Goal: Transaction & Acquisition: Obtain resource

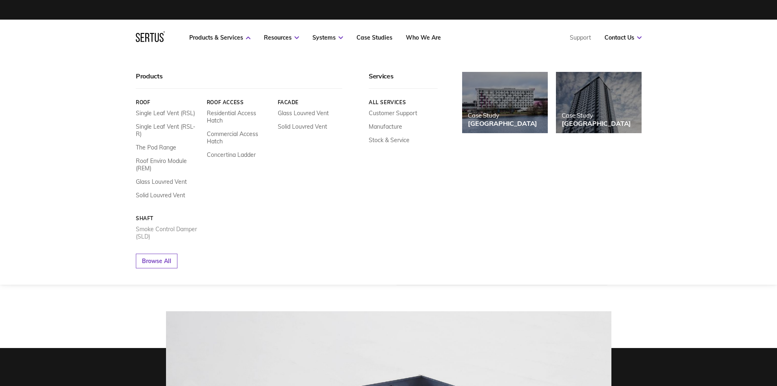
click at [145, 225] on link "Smoke Control Damper (SLD)" at bounding box center [168, 232] width 65 height 15
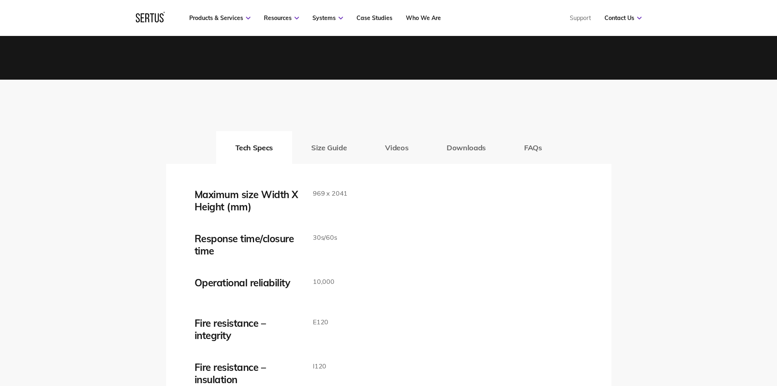
scroll to position [1224, 0]
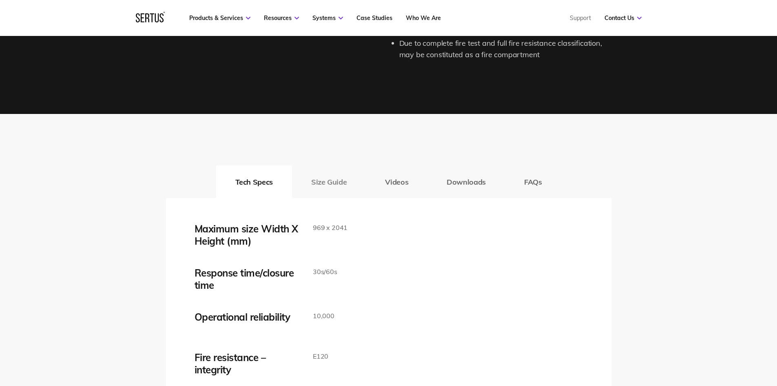
click at [326, 187] on button "Size Guide" at bounding box center [329, 181] width 74 height 33
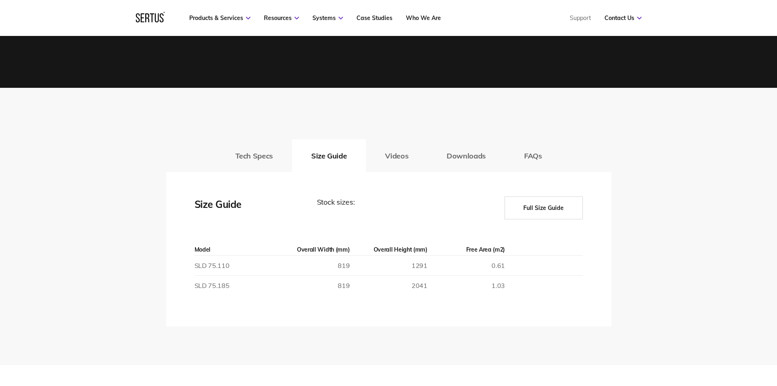
scroll to position [1265, 0]
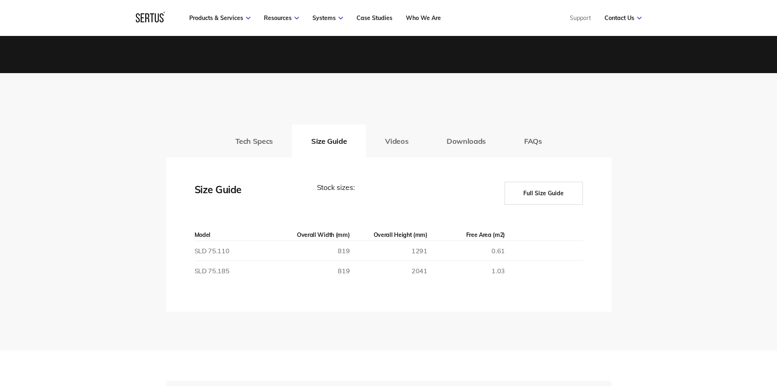
click at [539, 196] on button "Full Size Guide" at bounding box center [544, 193] width 78 height 23
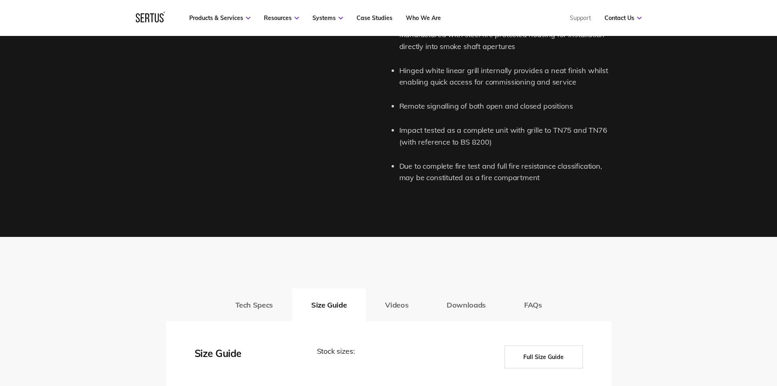
scroll to position [939, 0]
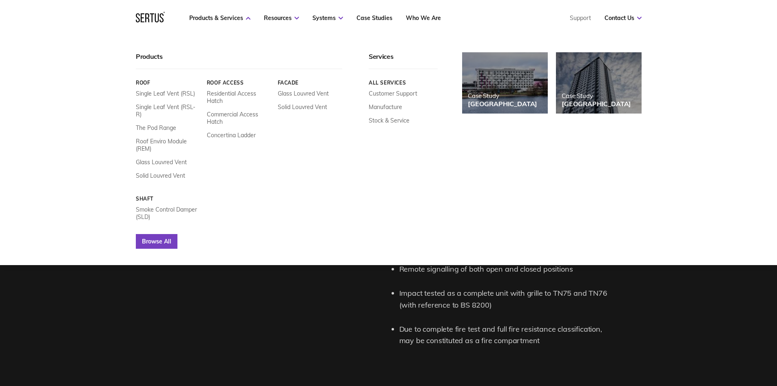
click at [142, 236] on link "Browse All" at bounding box center [157, 241] width 42 height 15
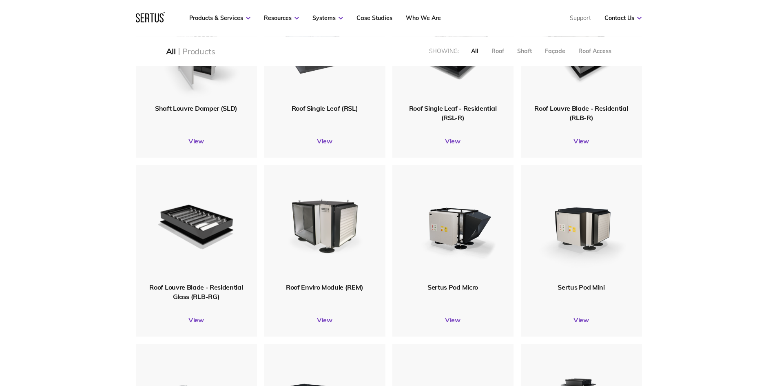
scroll to position [204, 0]
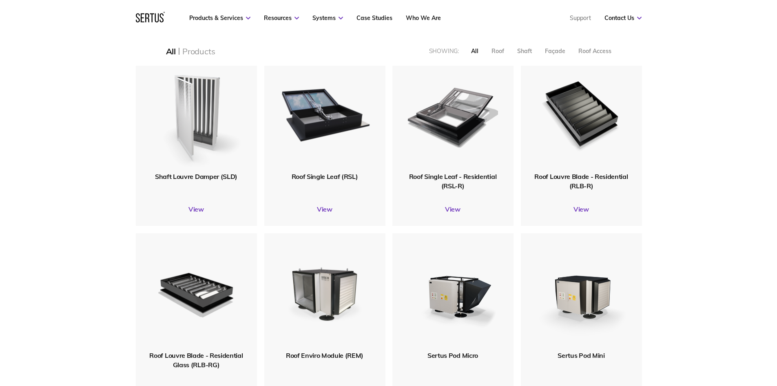
click at [208, 133] on img at bounding box center [196, 113] width 97 height 120
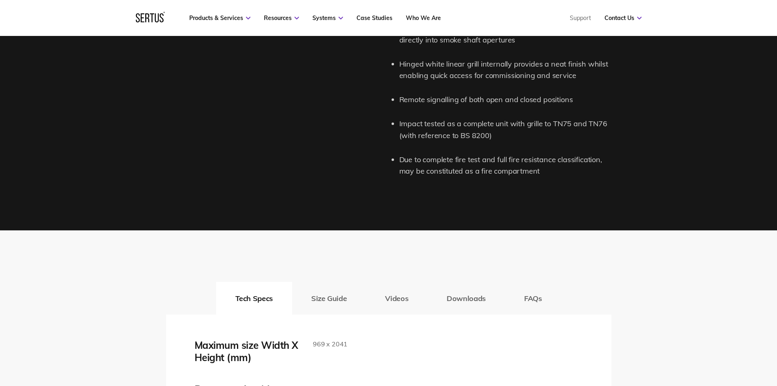
scroll to position [1224, 0]
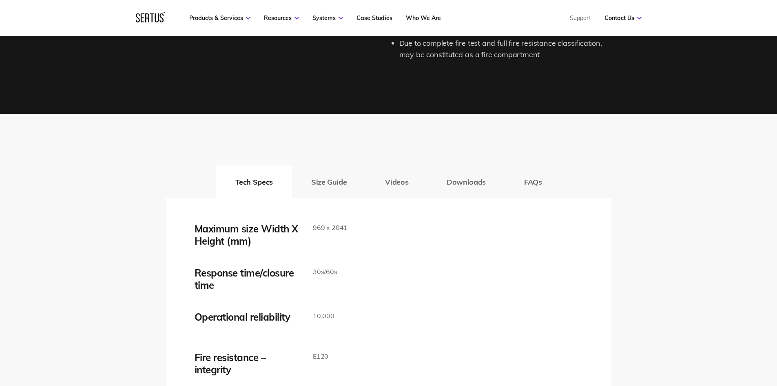
click at [337, 181] on button "Size Guide" at bounding box center [329, 181] width 74 height 33
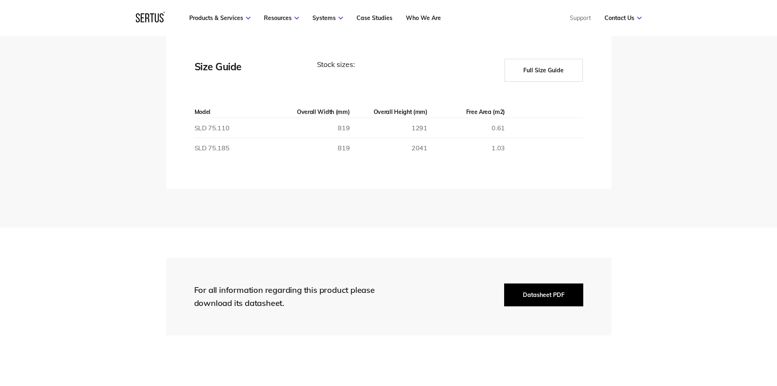
scroll to position [1428, 0]
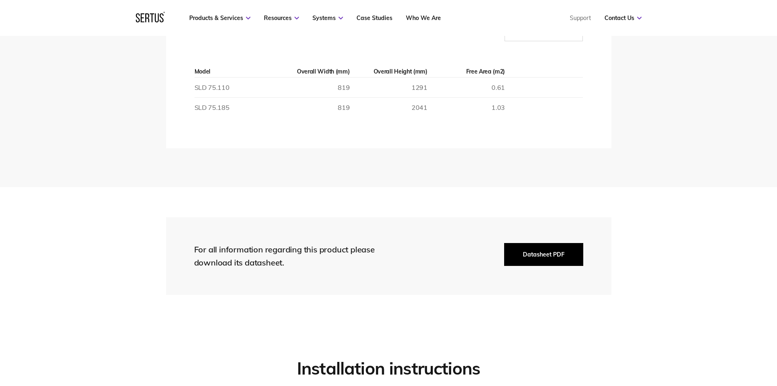
click at [545, 258] on button "Datasheet PDF" at bounding box center [543, 254] width 79 height 23
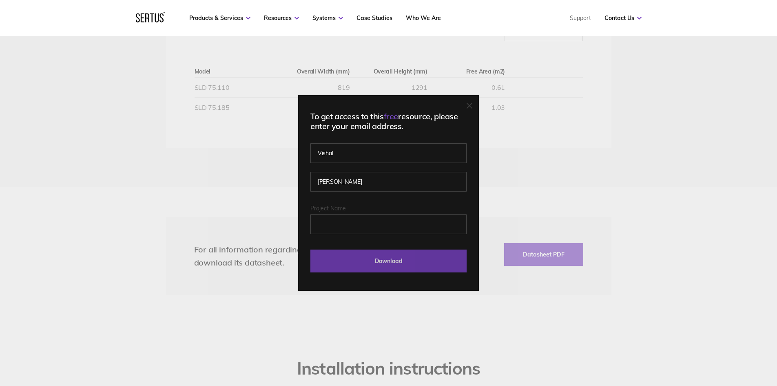
click at [406, 264] on input "Download" at bounding box center [389, 260] width 156 height 23
